Goal: Task Accomplishment & Management: Use online tool/utility

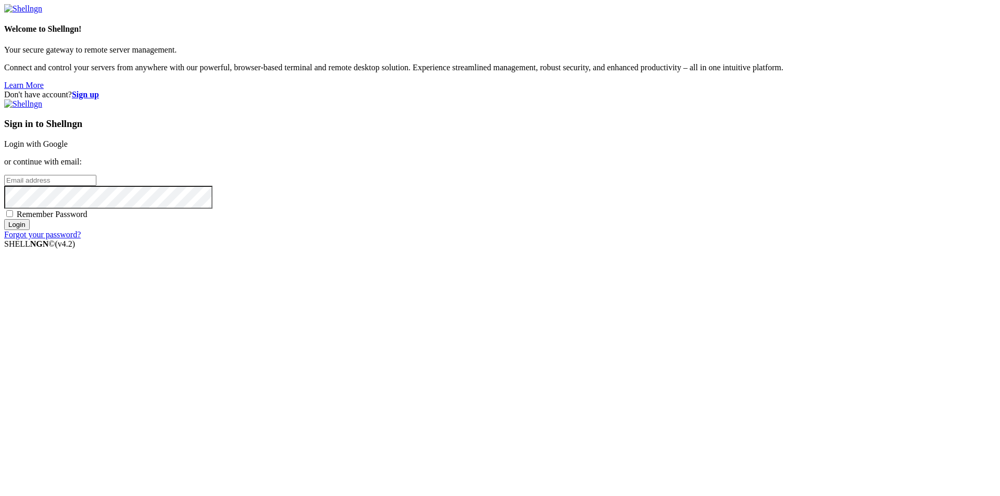
click at [68, 148] on link "Login with Google" at bounding box center [36, 144] width 64 height 9
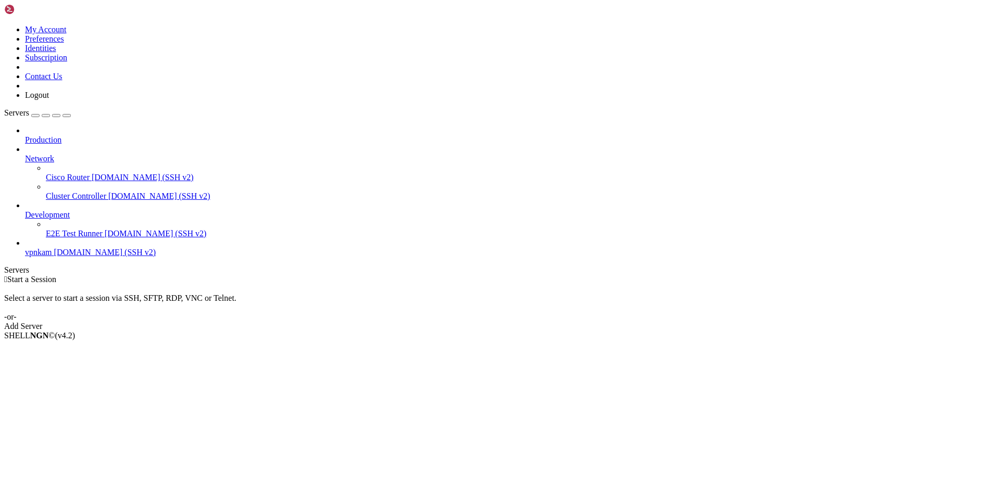
click at [52, 248] on span "vpnkam" at bounding box center [38, 252] width 27 height 9
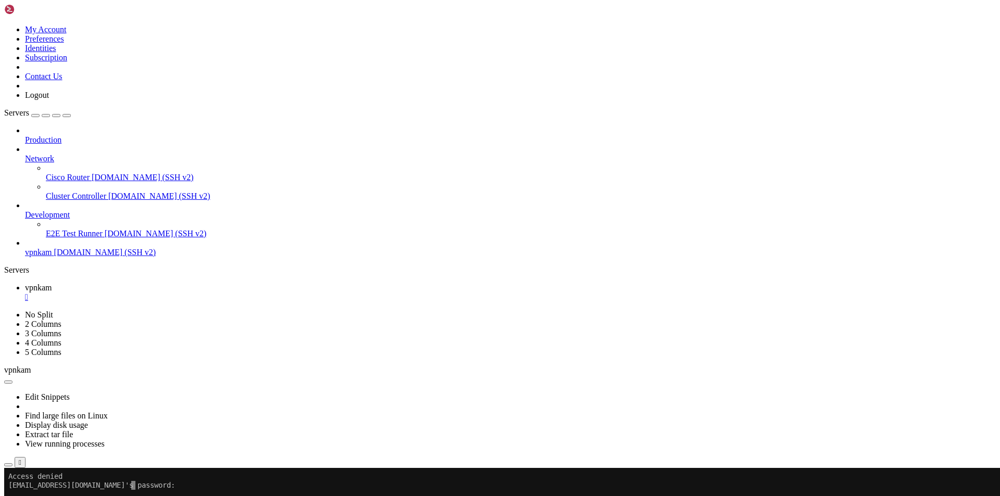
click at [132, 490] on x-row at bounding box center [438, 494] width 860 height 9
click at [150, 496] on x-row "[EMAIL_ADDRESS][DOMAIN_NAME]'s password:" at bounding box center [438, 503] width 860 height 9
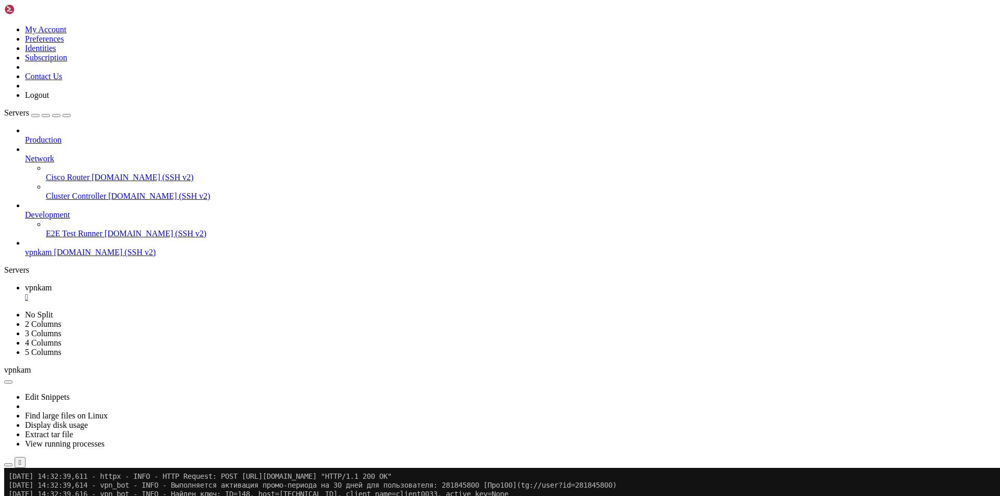
scroll to position [628, 0]
drag, startPoint x: 301, startPoint y: 687, endPoint x: 310, endPoint y: 687, distance: 9.4
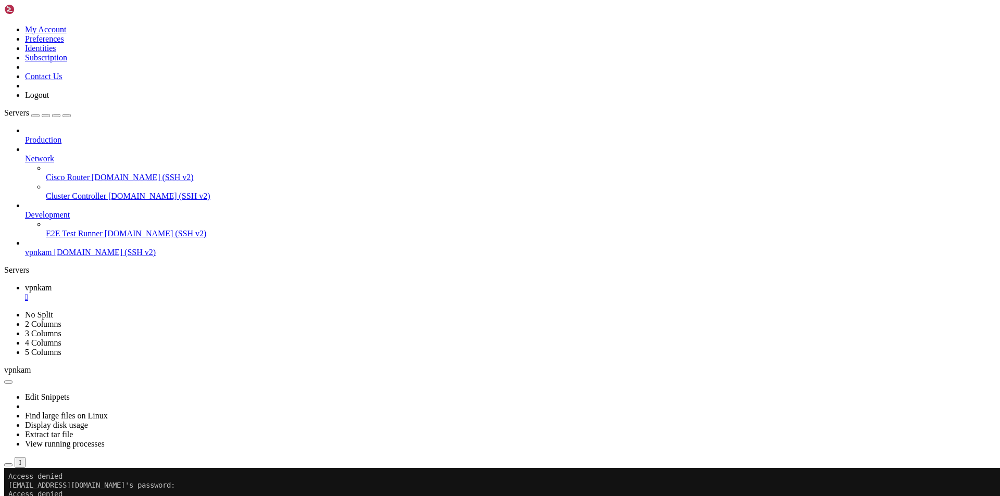
scroll to position [52, 0]
drag, startPoint x: 253, startPoint y: 670, endPoint x: 301, endPoint y: 688, distance: 51.1
drag, startPoint x: 219, startPoint y: 741, endPoint x: 354, endPoint y: 731, distance: 135.2
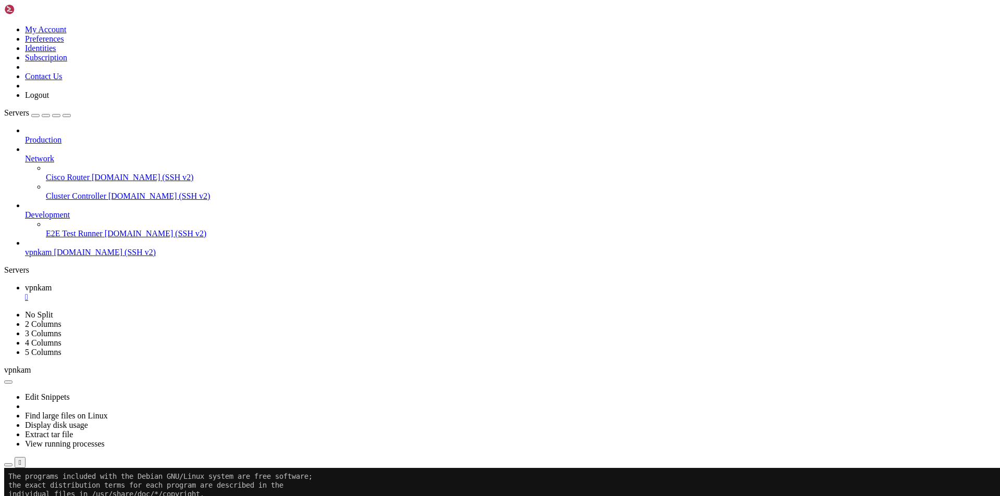
drag, startPoint x: 86, startPoint y: 756, endPoint x: 398, endPoint y: 796, distance: 314.9
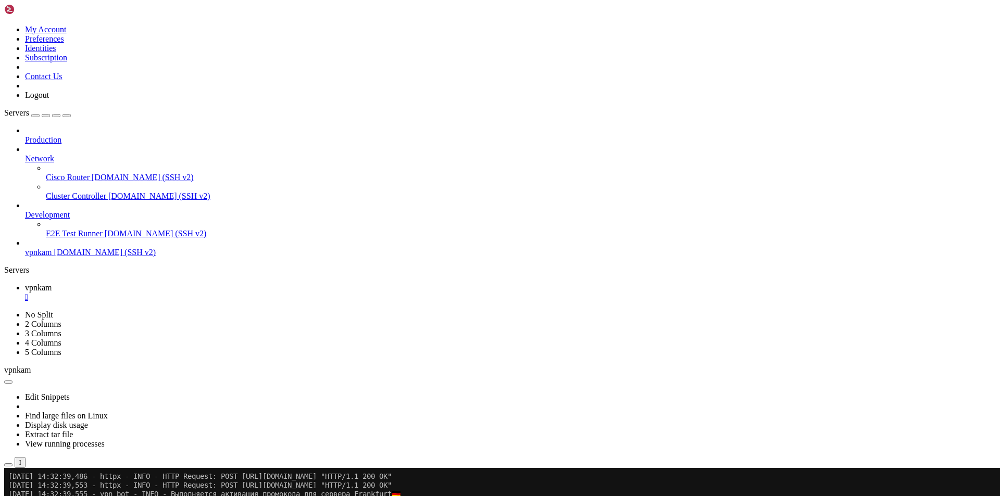
scroll to position [416, 0]
drag, startPoint x: 270, startPoint y: 573, endPoint x: 367, endPoint y: 593, distance: 98.9
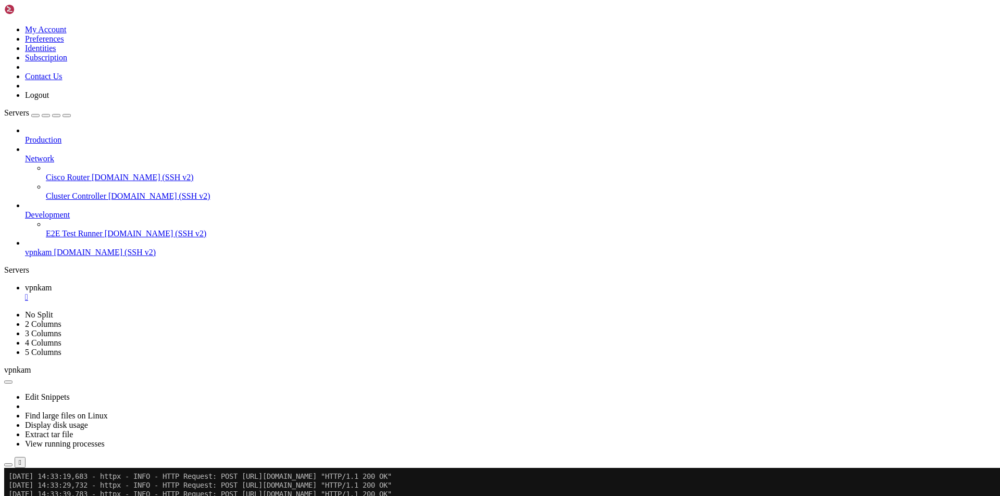
drag, startPoint x: 364, startPoint y: 589, endPoint x: 753, endPoint y: 589, distance: 388.9
drag, startPoint x: 819, startPoint y: 597, endPoint x: 376, endPoint y: 594, distance: 443.0
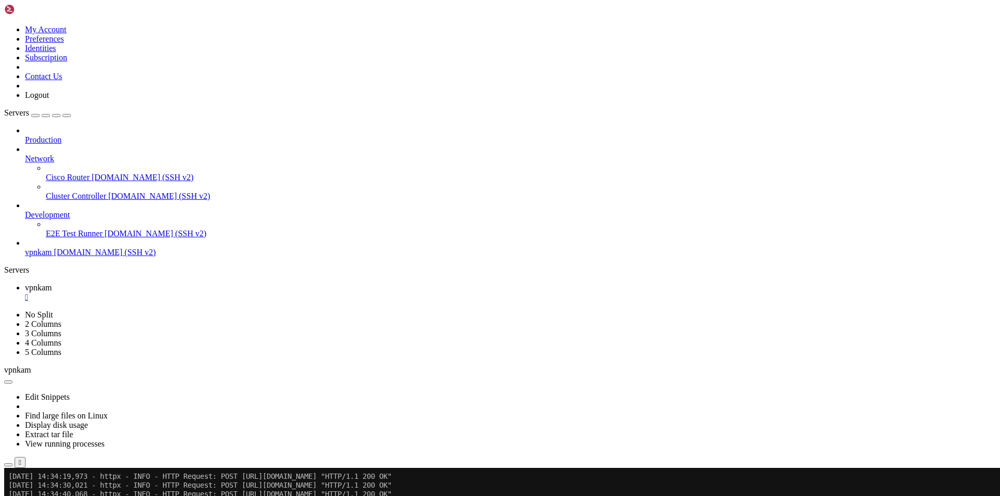
scroll to position [628, 0]
drag, startPoint x: 237, startPoint y: 686, endPoint x: 475, endPoint y: 689, distance: 237.9
drag, startPoint x: 221, startPoint y: 748, endPoint x: 409, endPoint y: 754, distance: 188.6
